Goal: Task Accomplishment & Management: Complete application form

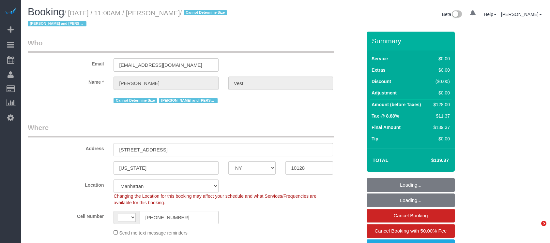
select select "NY"
select select "1"
select select "number:57"
select select "number:74"
select select "number:15"
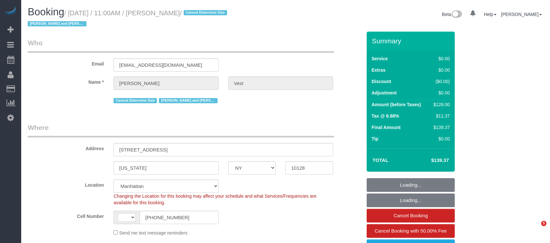
select select "number:6"
select select "object:918"
select select "string:US"
select select "string:stripe-pm_1R74TQ4VGloSiKo7zsvzPauP"
select select "spot1"
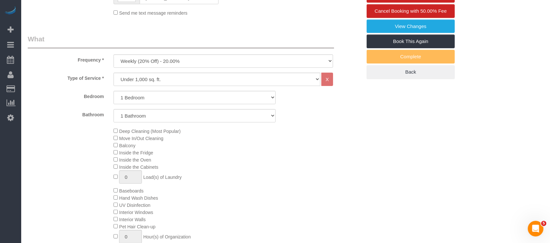
select select "1"
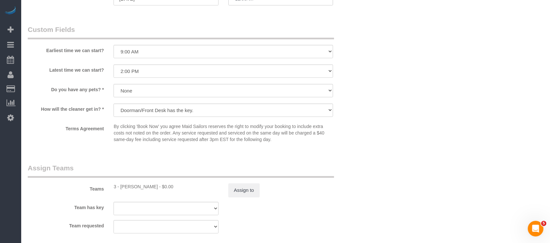
scroll to position [870, 0]
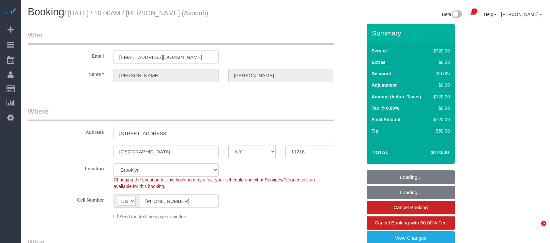
select select "NY"
select select "270"
select select "spot1"
select select "number:89"
select select "number:90"
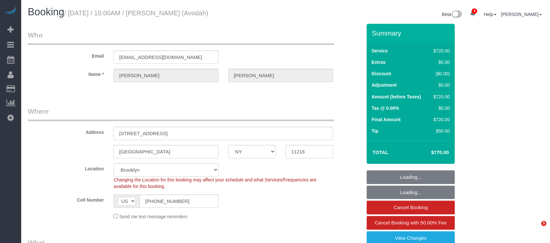
select select "number:15"
select select "number:5"
